Goal: Information Seeking & Learning: Learn about a topic

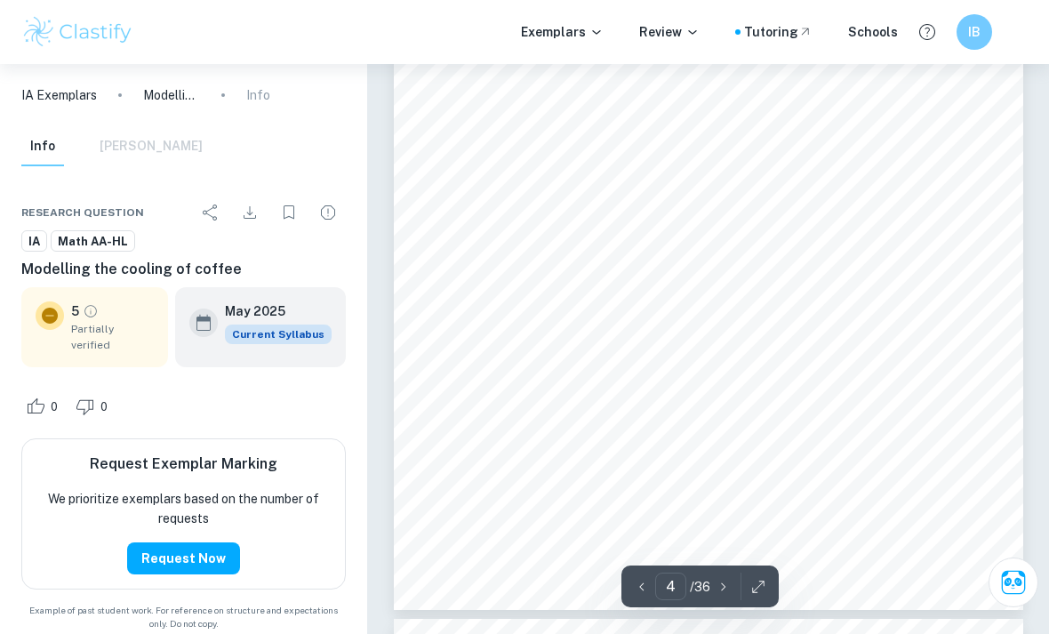
scroll to position [2861, 0]
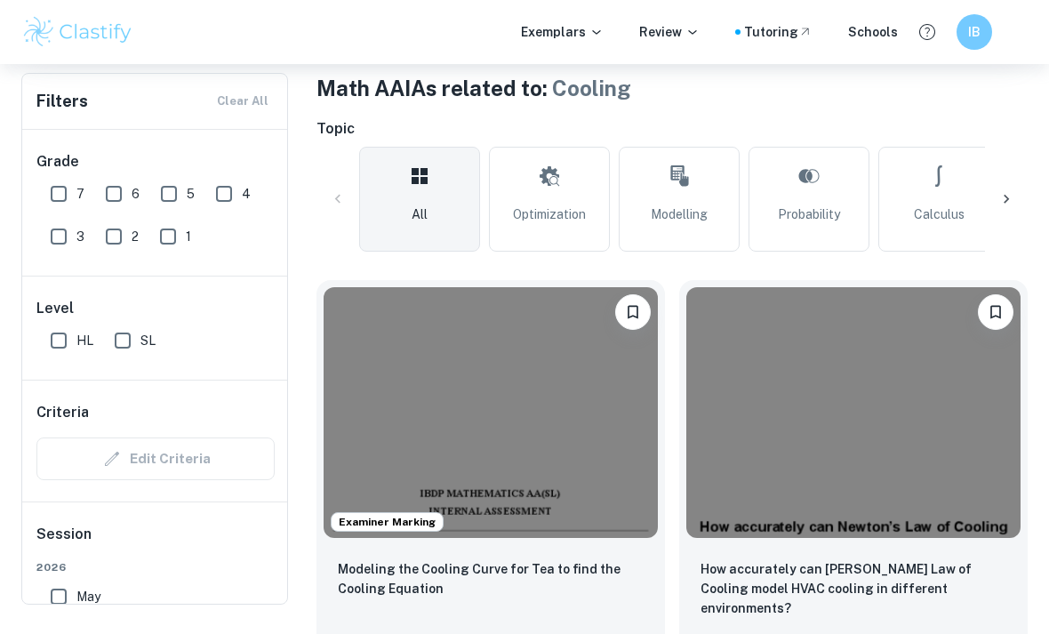
scroll to position [348, 0]
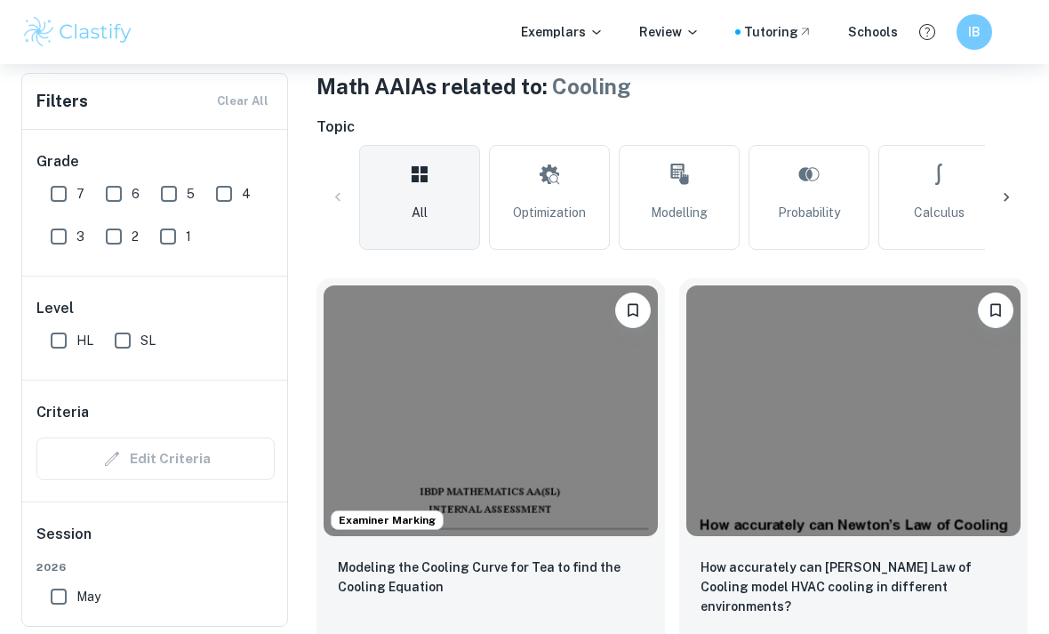
click at [612, 397] on img at bounding box center [491, 410] width 334 height 251
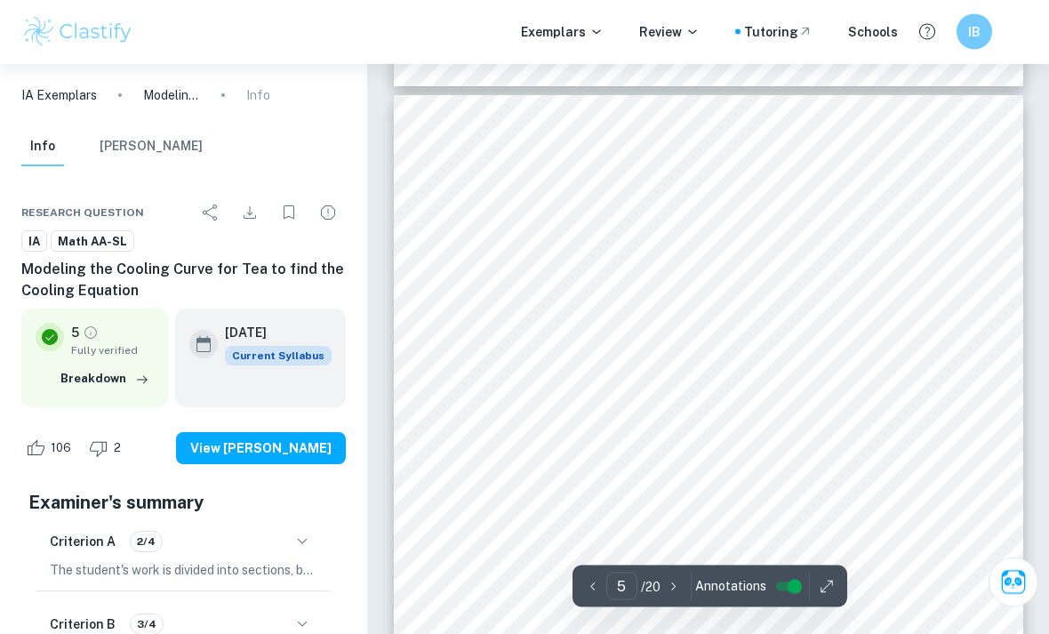
scroll to position [3374, 0]
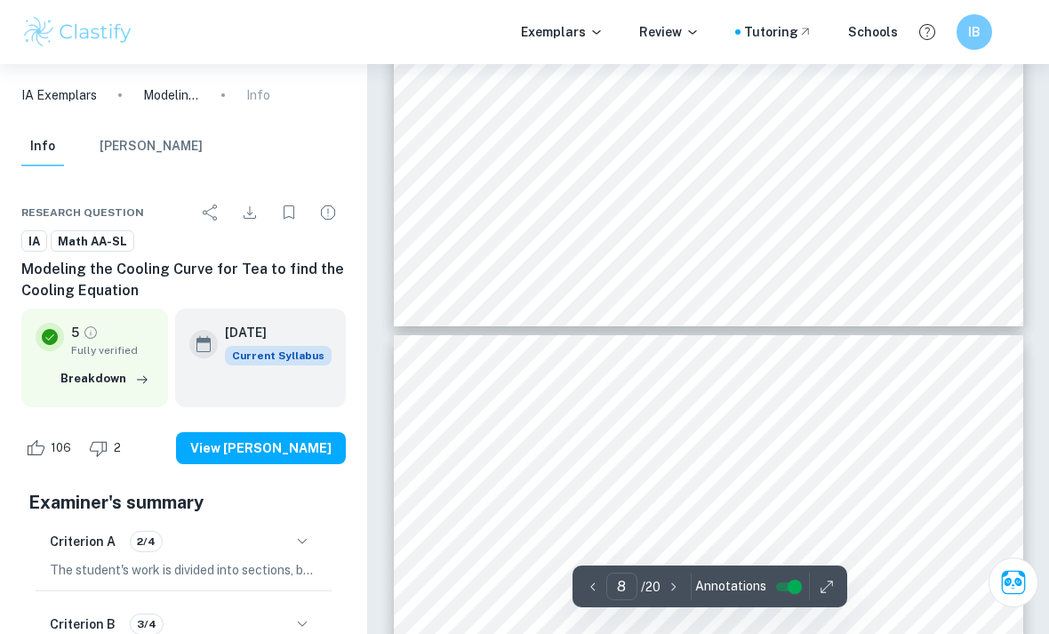
type input "7"
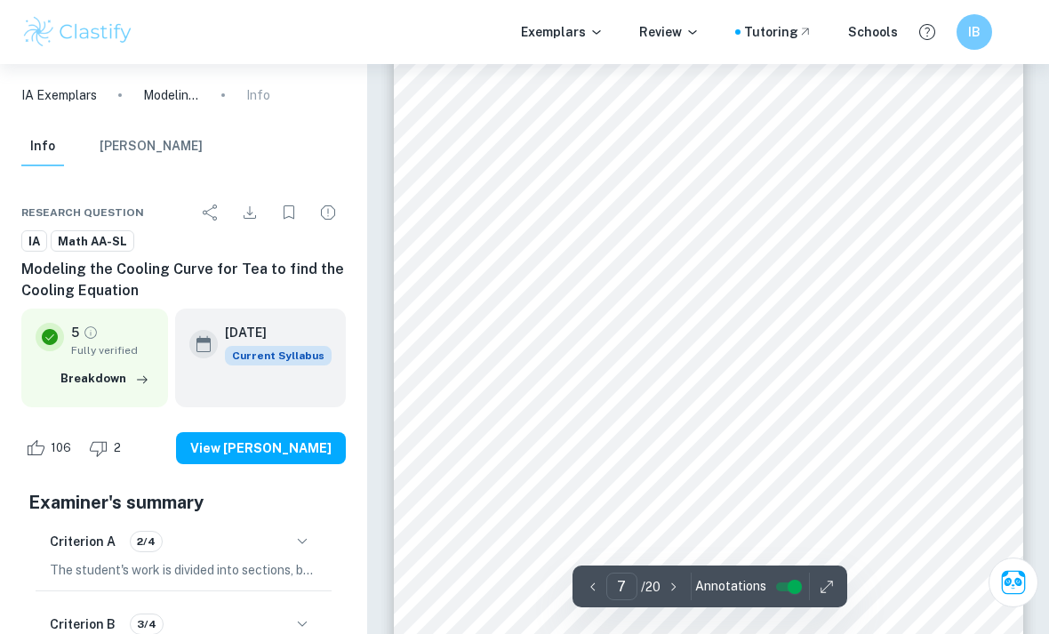
scroll to position [5023, 0]
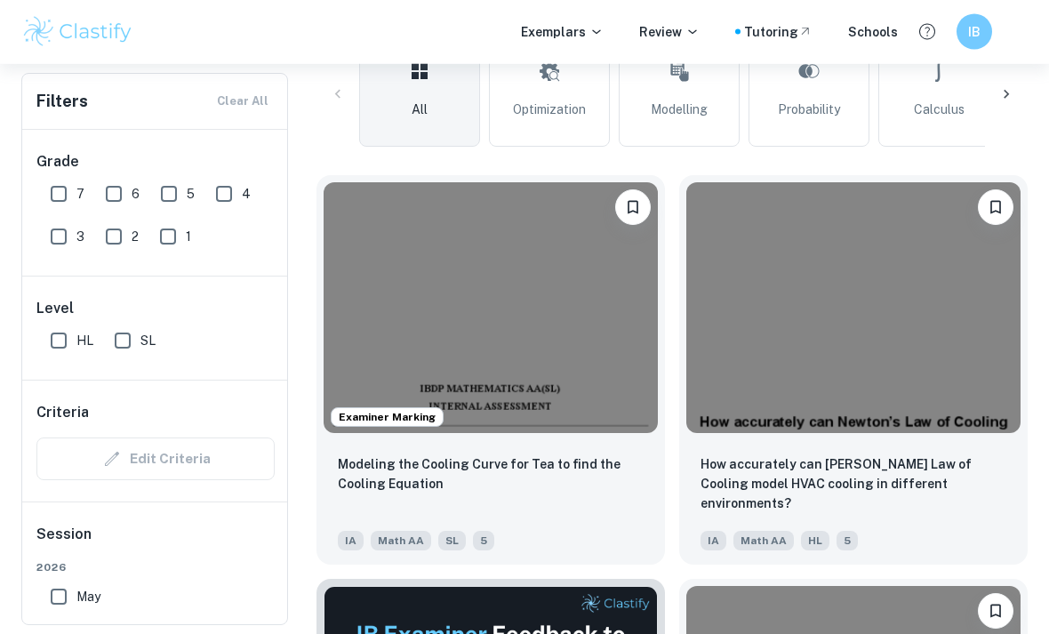
scroll to position [452, 0]
click at [772, 372] on img at bounding box center [853, 306] width 334 height 251
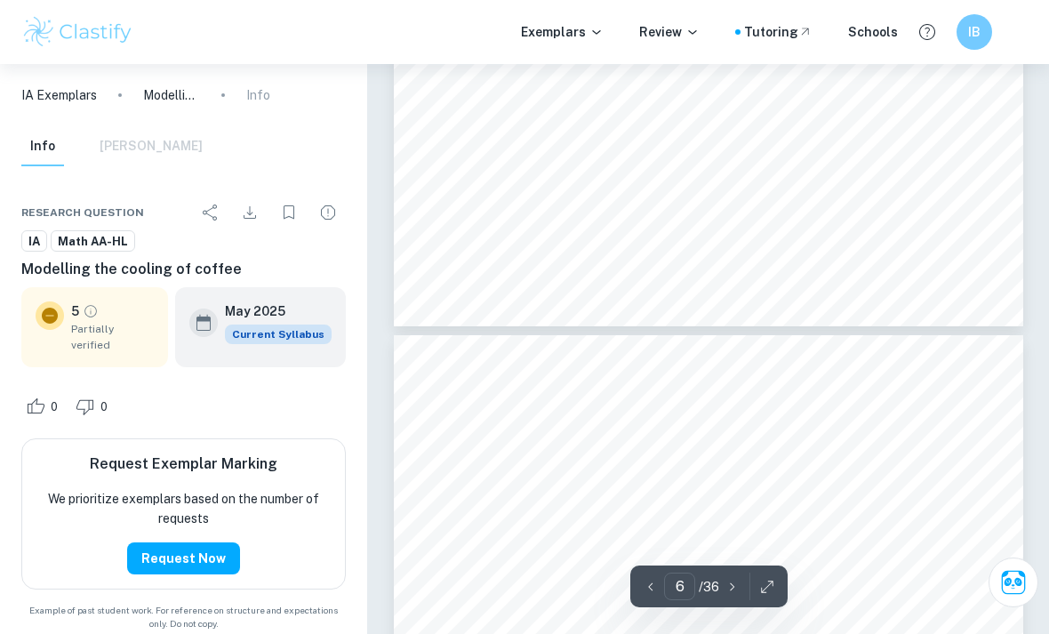
scroll to position [3990, 0]
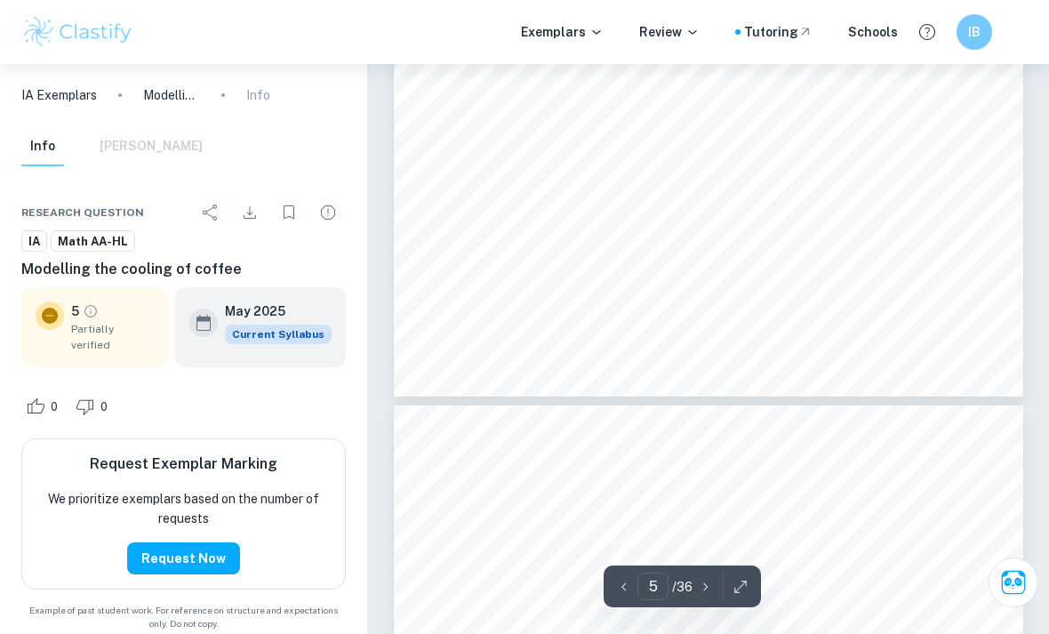
scroll to position [3896, 0]
type input "6"
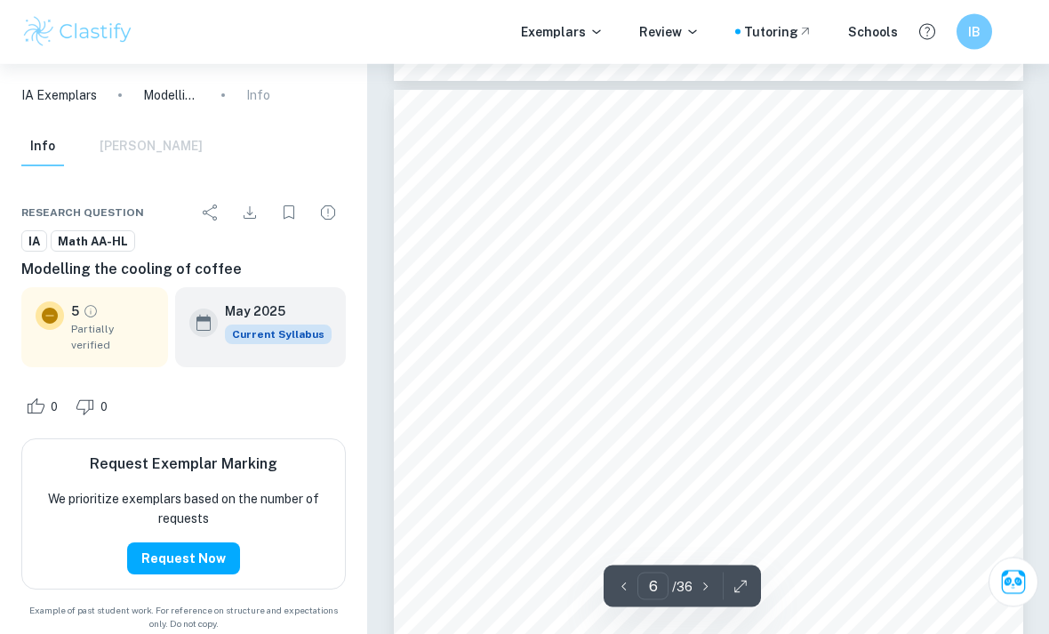
scroll to position [4207, 0]
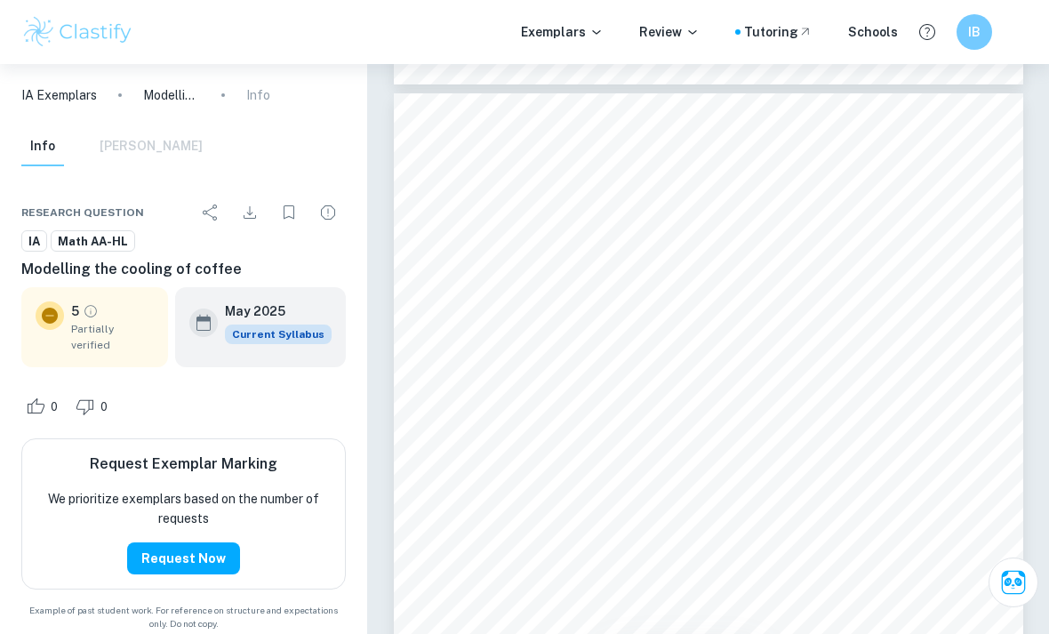
click at [58, 633] on div "IA Exemplars Modelling the cooling of coffee Info Info [PERSON_NAME] Research q…" at bounding box center [183, 349] width 367 height 570
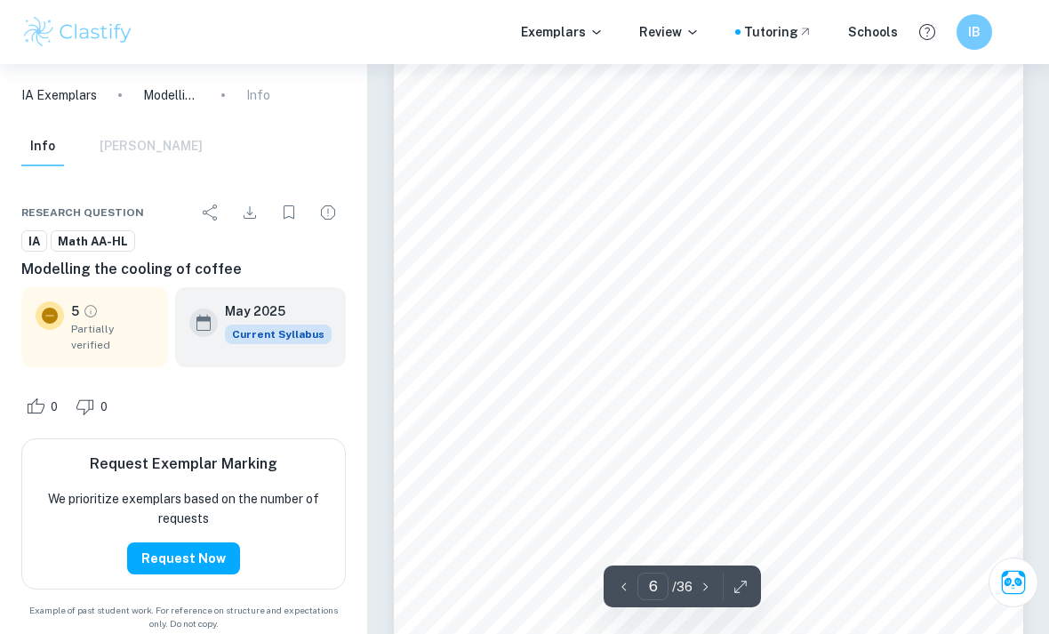
scroll to position [4235, 0]
